Goal: Communication & Community: Answer question/provide support

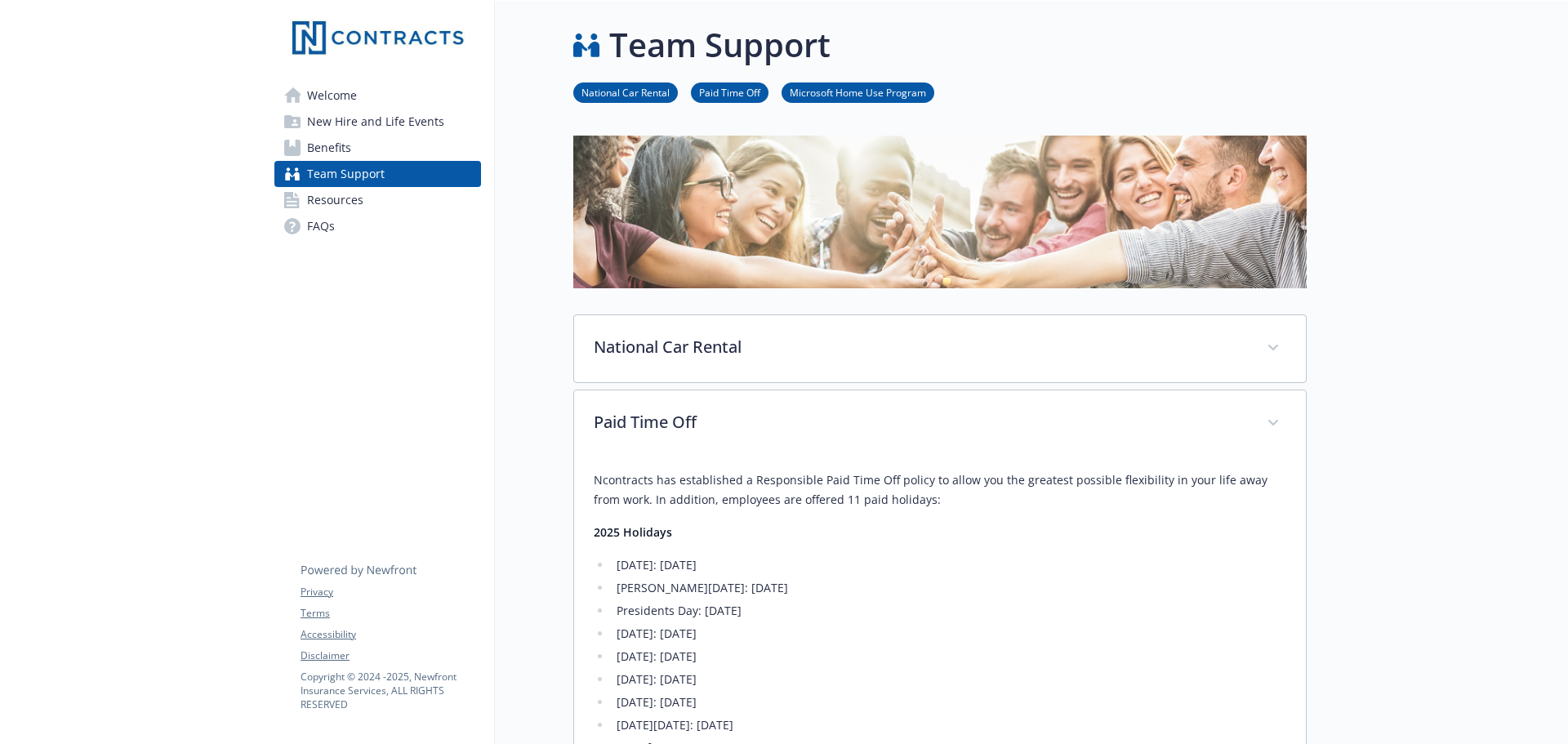
scroll to position [326, 0]
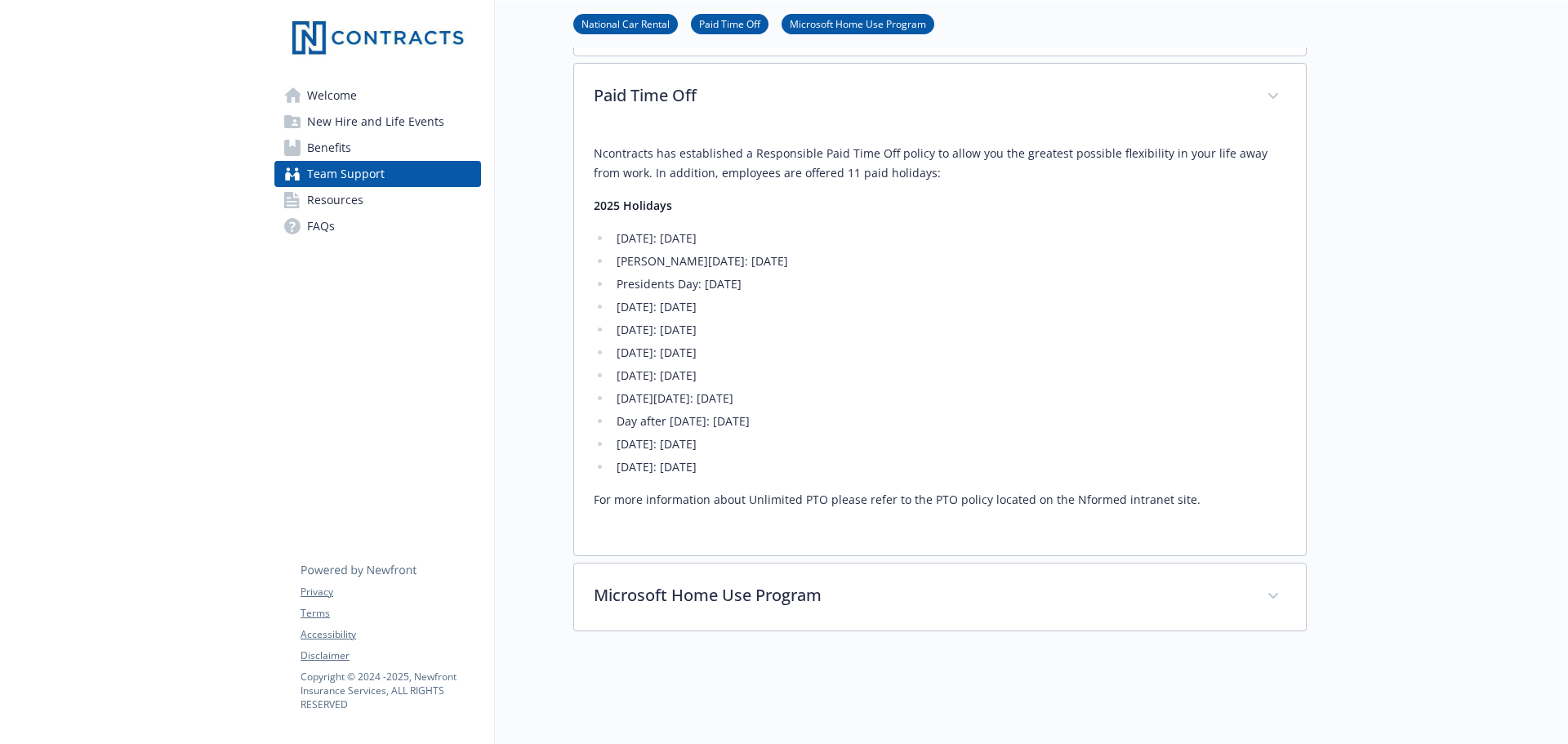
click at [1345, 151] on div at bounding box center [1437, 313] width 261 height 1279
